Goal: Find specific page/section: Find specific page/section

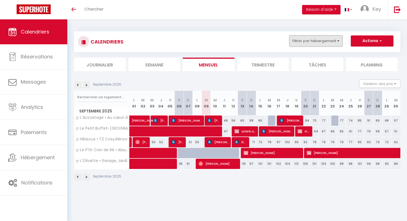
click at [324, 42] on button "Filtrer par hébergement" at bounding box center [316, 40] width 53 height 11
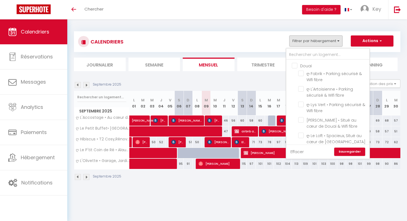
click at [300, 149] on link "Effacer" at bounding box center [297, 152] width 13 height 6
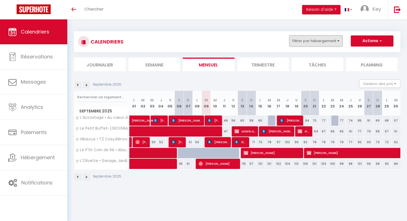
click at [301, 44] on button "Filtrer par hébergement" at bounding box center [316, 40] width 53 height 11
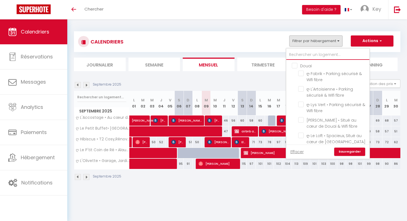
click at [302, 59] on input "text" at bounding box center [328, 55] width 83 height 10
type input "n"
checkbox input "false"
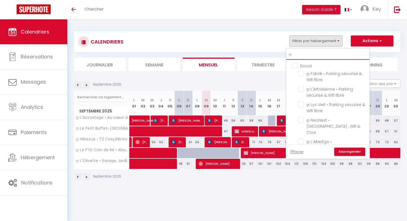
checkbox input "false"
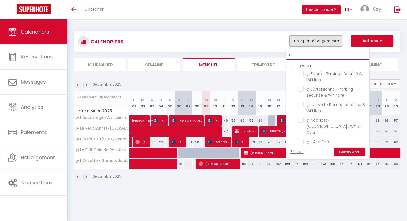
checkbox input "false"
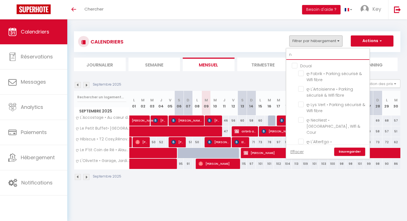
checkbox input "false"
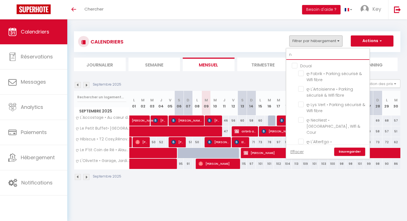
checkbox input "false"
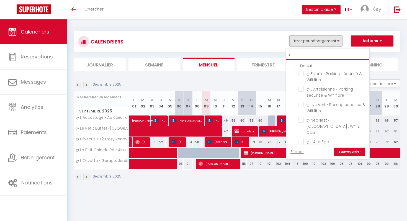
checkbox input "false"
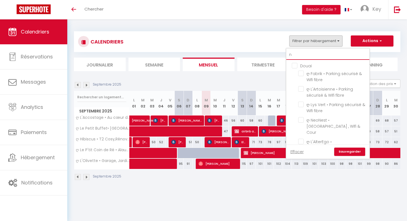
checkbox input "false"
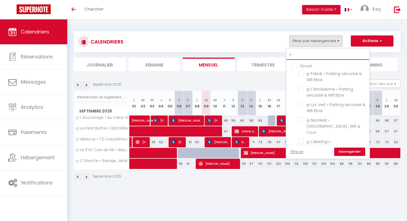
checkbox input "false"
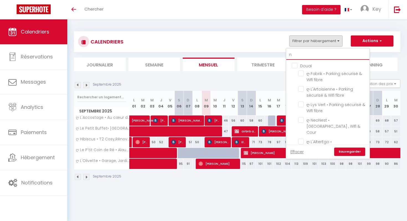
checkbox input "false"
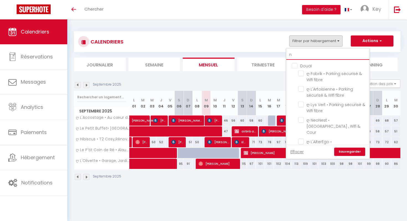
checkbox input "false"
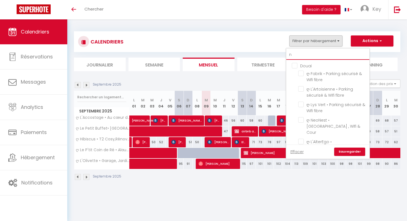
checkbox input "false"
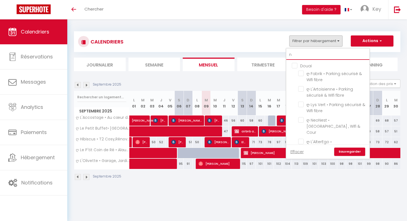
checkbox input "false"
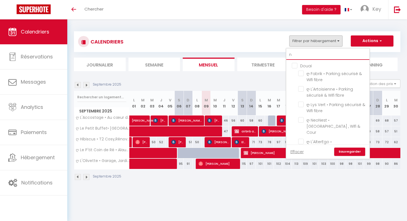
checkbox input "false"
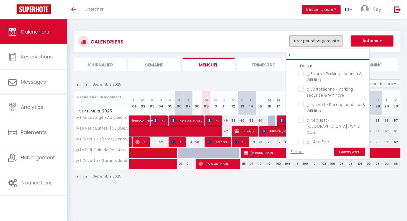
checkbox input "false"
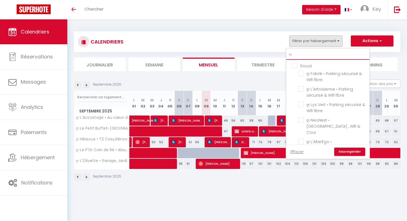
checkbox input "false"
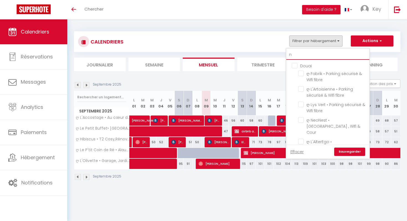
checkbox input "false"
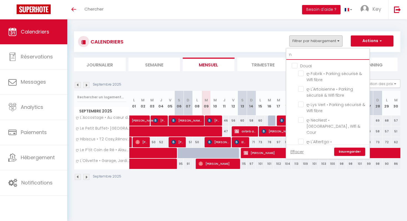
checkbox input "false"
type input "né"
checkbox input "false"
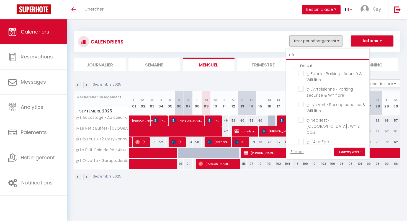
checkbox input "false"
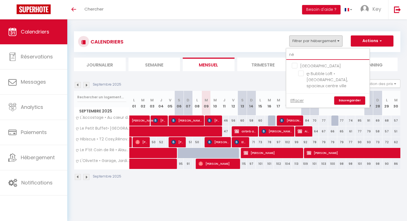
type input "n"
checkbox input "false"
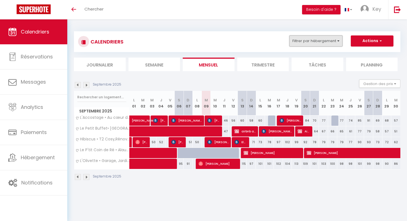
click at [318, 42] on button "Filtrer par hébergement" at bounding box center [316, 40] width 53 height 11
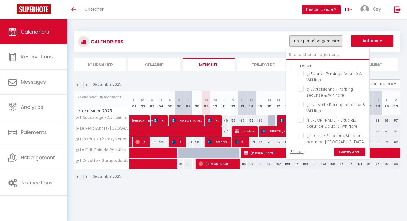
click at [296, 53] on input "text" at bounding box center [328, 55] width 83 height 10
type input "n"
checkbox input "false"
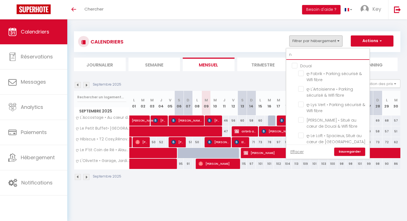
checkbox input "false"
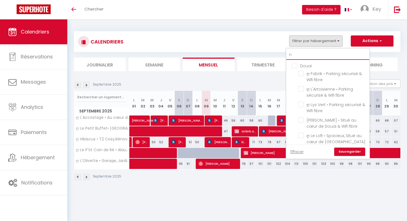
checkbox input "false"
checkbox input "true"
checkbox input "false"
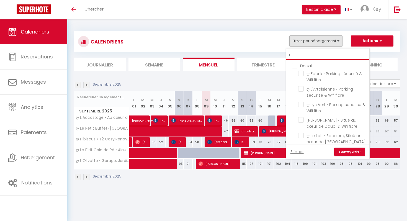
checkbox input "false"
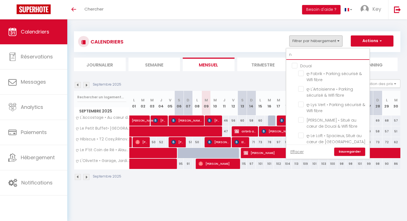
checkbox input "false"
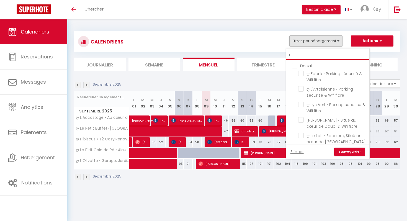
checkbox input "false"
checkbox input "true"
checkbox input "false"
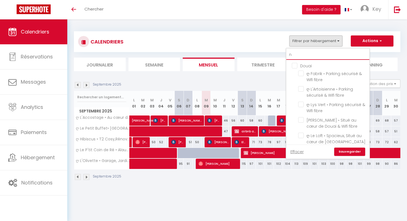
checkbox input "false"
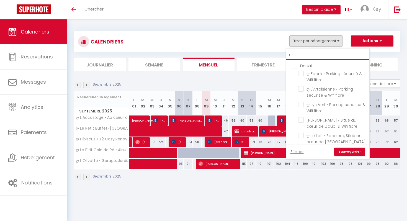
checkbox input "false"
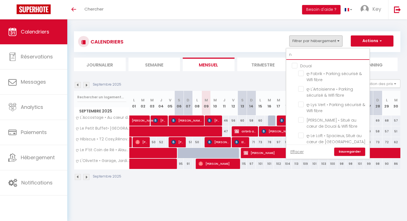
checkbox input "false"
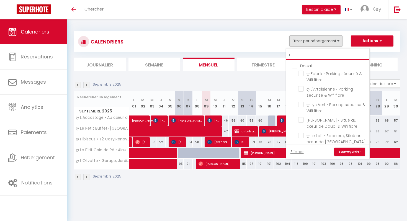
checkbox input "false"
checkbox input "true"
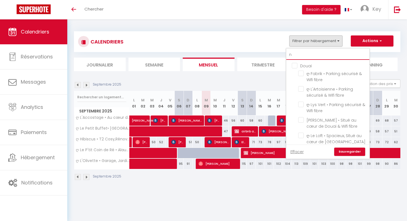
checkbox input "false"
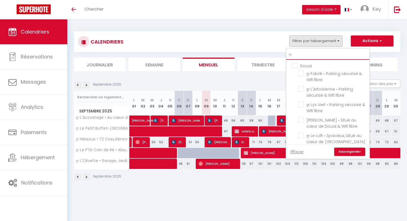
checkbox input "false"
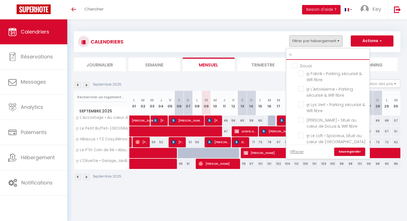
checkbox input "true"
checkbox input "false"
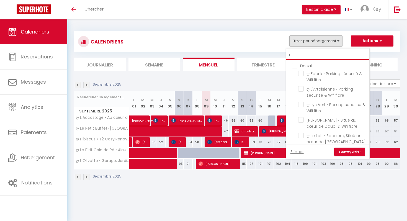
checkbox input "false"
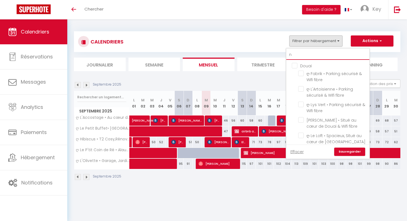
checkbox input "false"
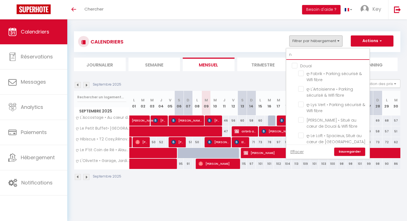
checkbox input "false"
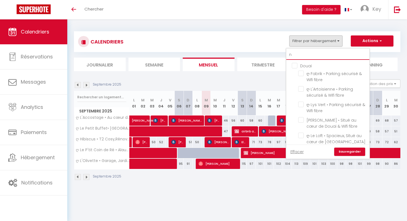
checkbox input "false"
type input "né"
checkbox input "false"
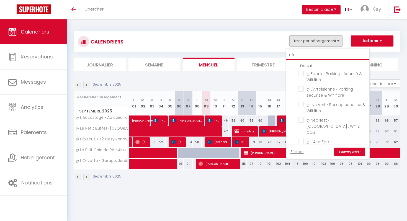
checkbox input "false"
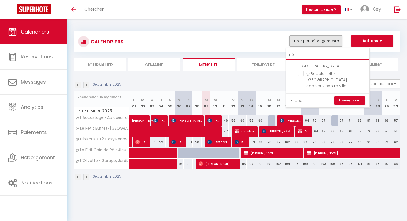
type input "n"
checkbox input "false"
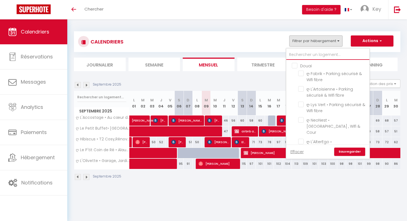
checkbox input "false"
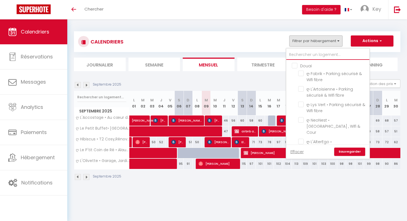
checkbox input "false"
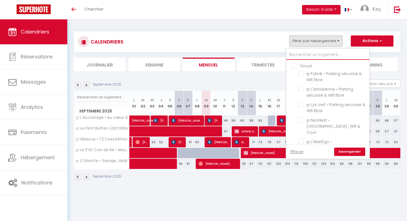
checkbox input "false"
checkbox input "true"
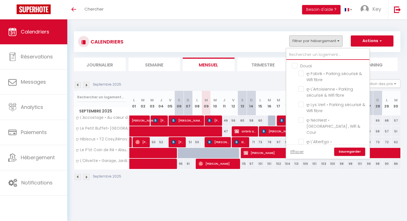
checkbox input "true"
checkbox input "false"
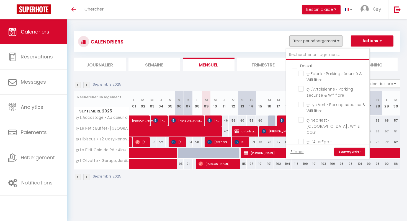
checkbox input "false"
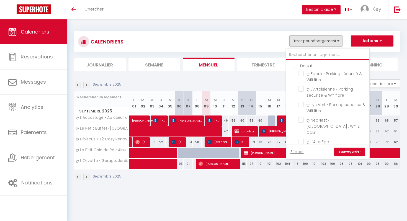
checkbox input "false"
checkbox input "true"
checkbox input "false"
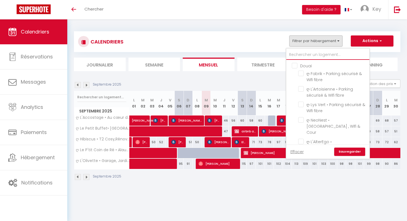
checkbox input "false"
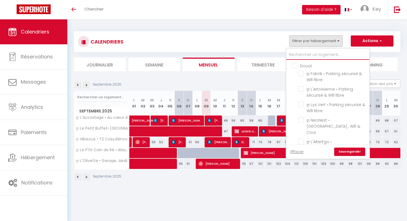
checkbox input "false"
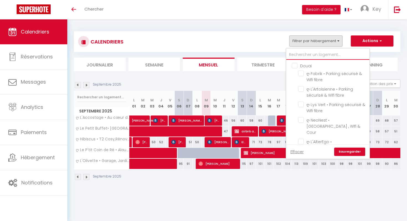
checkbox input "false"
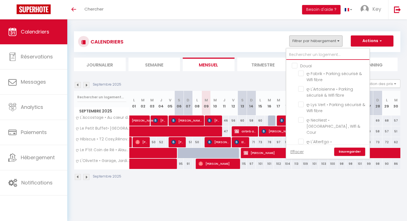
checkbox input "false"
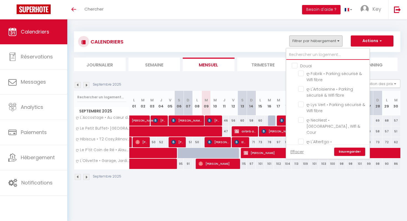
checkbox input "false"
checkbox input "true"
checkbox input "false"
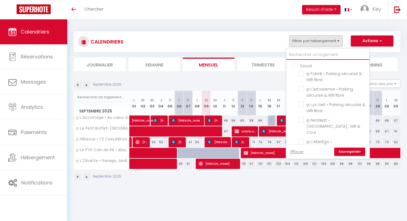
checkbox input "false"
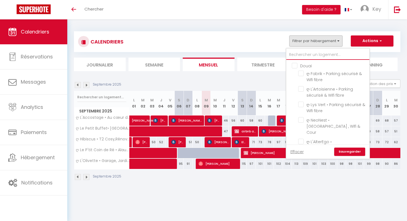
checkbox input "false"
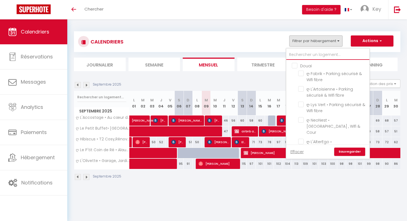
checkbox input "true"
checkbox input "false"
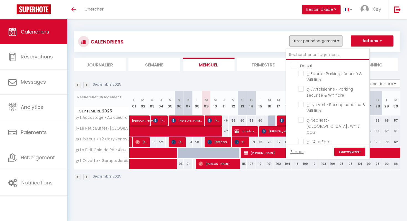
checkbox input "false"
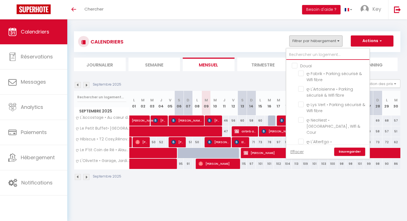
checkbox input "false"
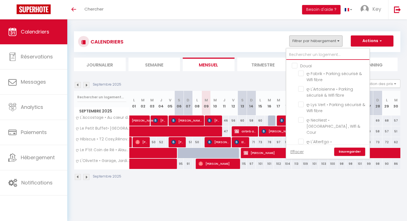
checkbox input "false"
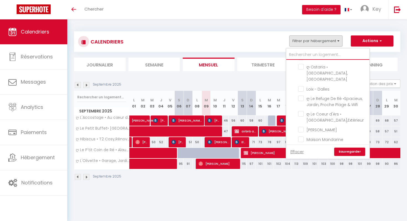
scroll to position [1278, 0]
click at [323, 184] on div "Septembre 2025" at bounding box center [237, 178] width 327 height 16
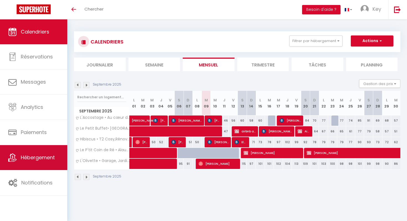
click at [32, 152] on link "Hébergement" at bounding box center [33, 157] width 67 height 25
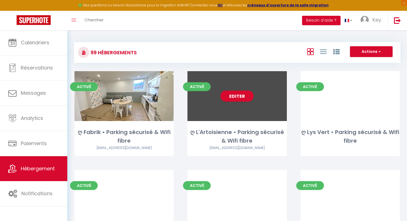
scroll to position [1291, 0]
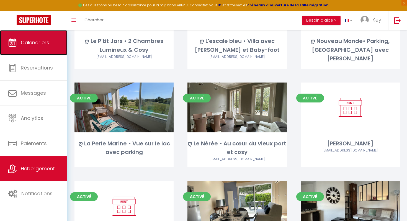
click at [44, 51] on link "Calendriers" at bounding box center [33, 42] width 67 height 25
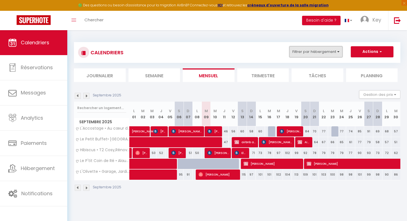
click at [312, 51] on button "Filtrer par hébergement" at bounding box center [316, 51] width 53 height 11
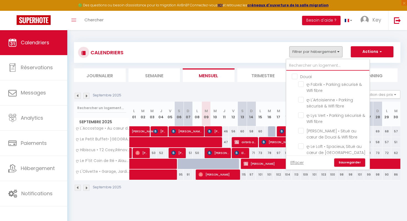
click at [307, 67] on input "text" at bounding box center [328, 66] width 83 height 10
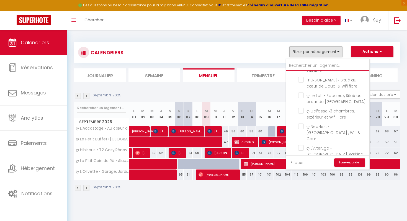
scroll to position [22, 0]
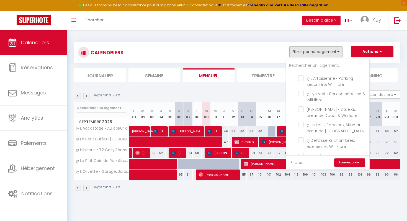
click at [302, 160] on link "Effacer" at bounding box center [297, 163] width 13 height 6
checkbox input "false"
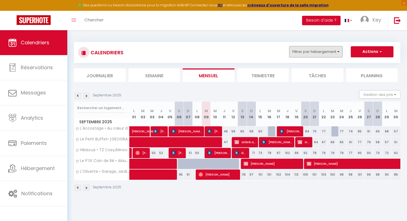
click at [307, 50] on button "Filtrer par hébergement" at bounding box center [316, 51] width 53 height 11
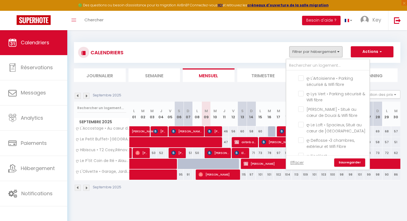
click at [307, 58] on div "CALENDRIERS Filtrer par hébergement Douai ღ Fabrik • Parking sécurisé & Wifi fi…" at bounding box center [237, 52] width 318 height 12
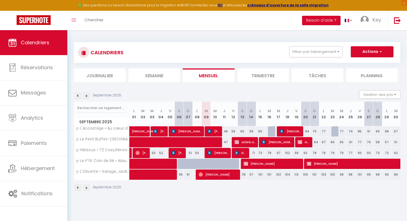
click at [305, 58] on div "CALENDRIERS Filtrer par hébergement Douai ღ Fabrik • Parking sécurisé & Wifi fi…" at bounding box center [237, 52] width 318 height 12
click at [305, 53] on button "Filtrer par hébergement" at bounding box center [316, 51] width 53 height 11
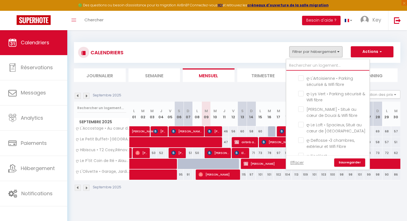
click at [305, 63] on input "text" at bounding box center [328, 66] width 83 height 10
type input "n"
checkbox input "false"
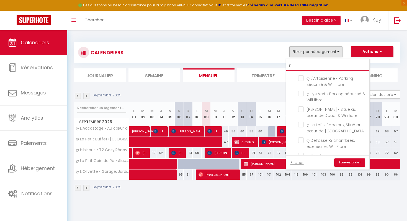
checkbox input "false"
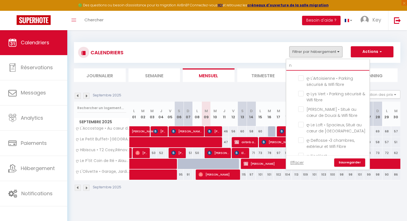
checkbox input "false"
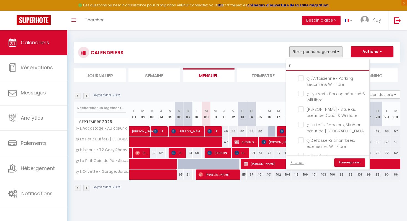
checkbox input "false"
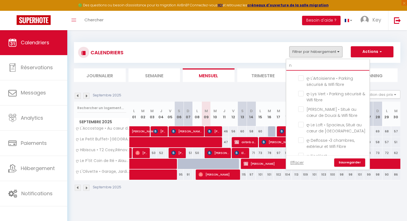
checkbox input "false"
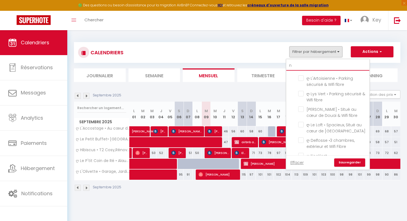
checkbox input "false"
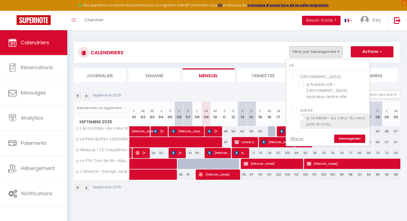
click at [315, 115] on input "ღ Le Nérée • Au cœur du vieux port et cosy" at bounding box center [333, 118] width 69 height 6
click at [352, 135] on link "Sauvegarder" at bounding box center [350, 139] width 31 height 8
